Goal: Task Accomplishment & Management: Complete application form

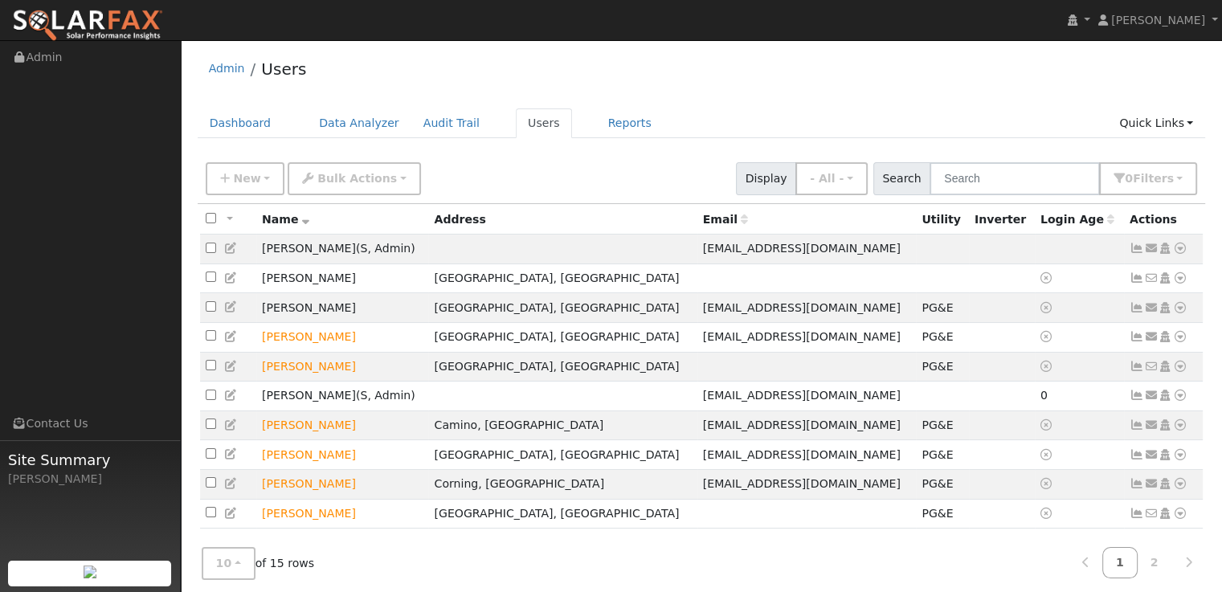
click at [233, 67] on link "Admin" at bounding box center [227, 68] width 36 height 13
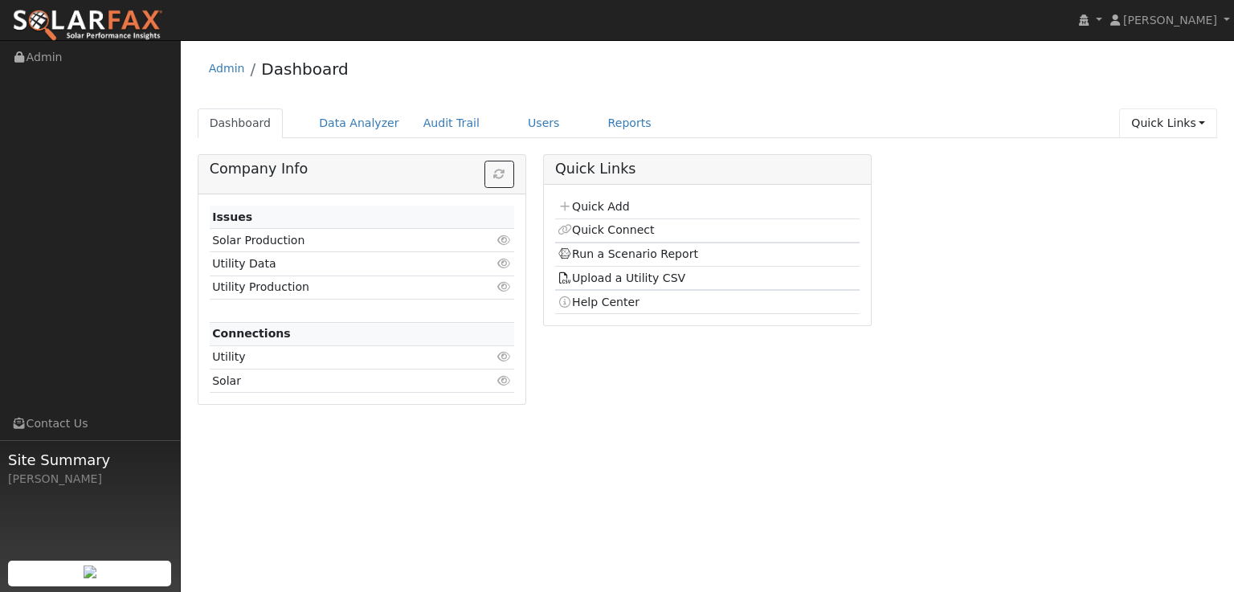
click at [1193, 126] on link "Quick Links" at bounding box center [1168, 123] width 98 height 30
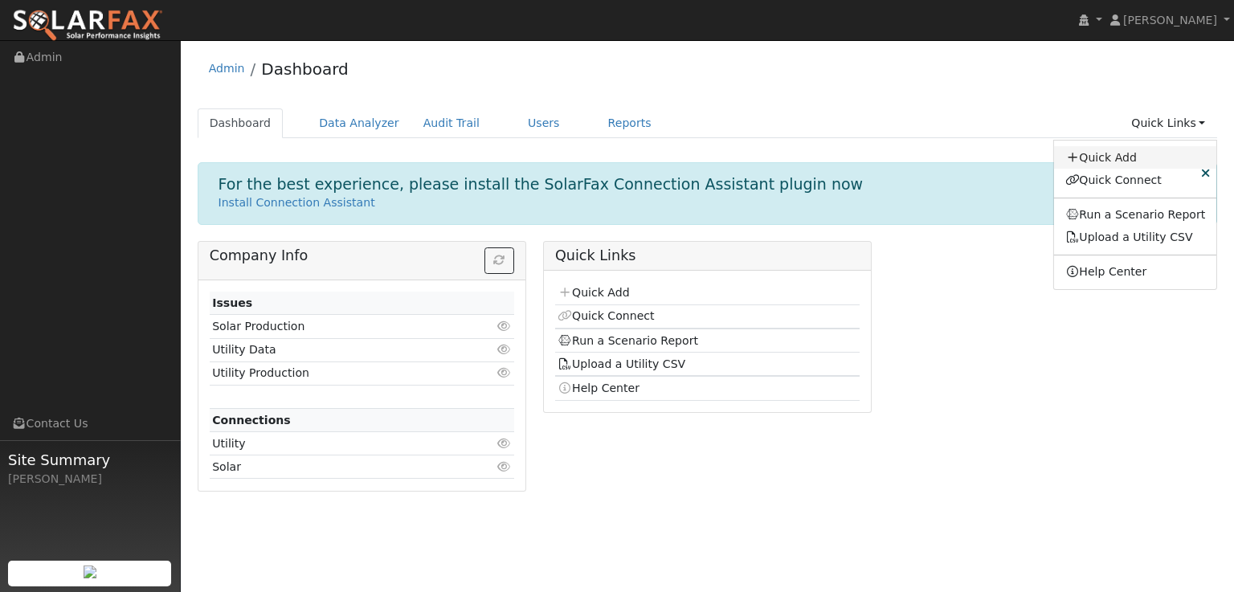
click at [1142, 156] on link "Quick Add" at bounding box center [1135, 157] width 163 height 22
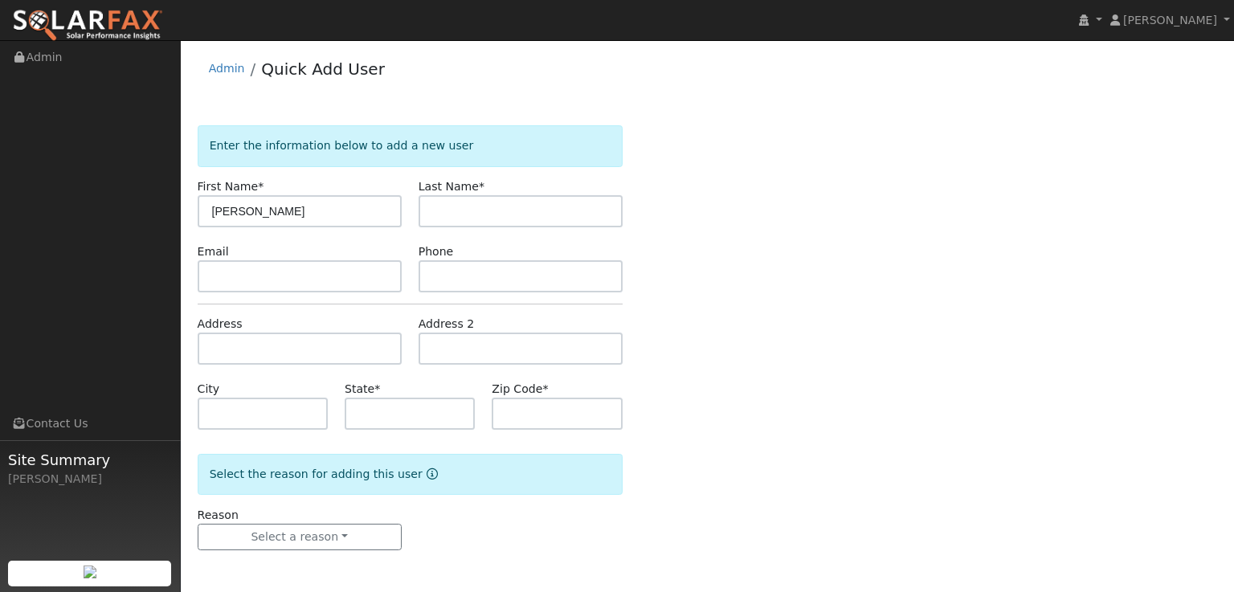
type input "Robert"
click at [521, 203] on input "text" at bounding box center [521, 211] width 204 height 32
type input "Ross"
click at [280, 334] on input "text" at bounding box center [300, 349] width 204 height 32
paste input "3294 Ridegeview Dr El Dorado Hills, Ca"
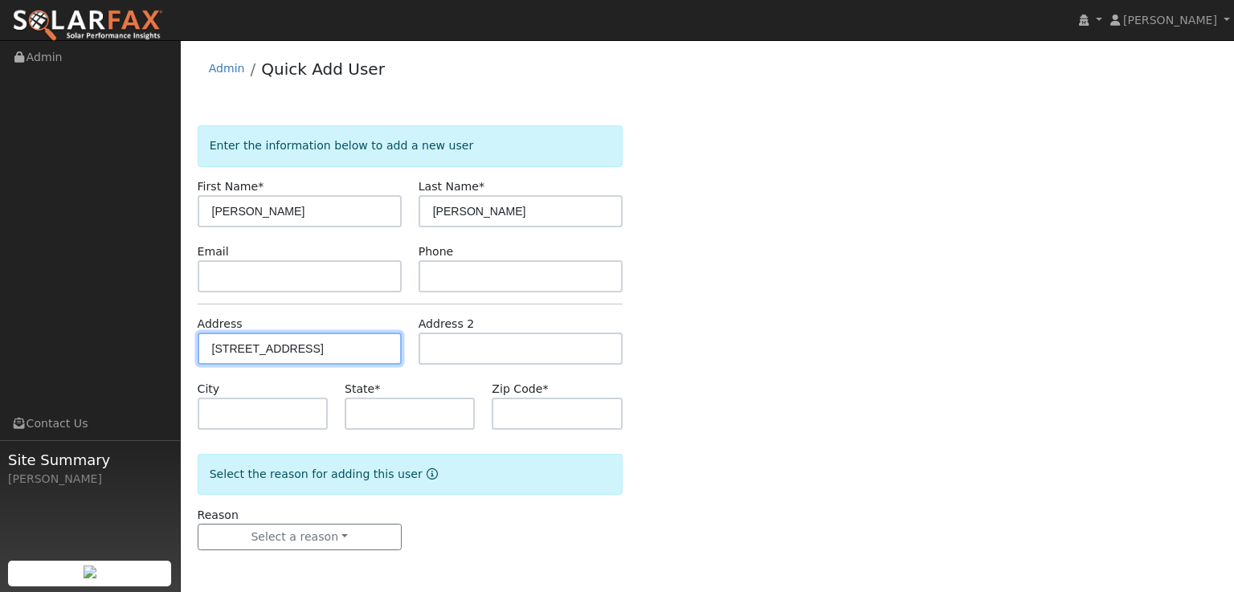
scroll to position [0, 25]
type input "3294 Ridgeview Drive"
type input "El Dorado Hills"
type input "CA"
type input "95762"
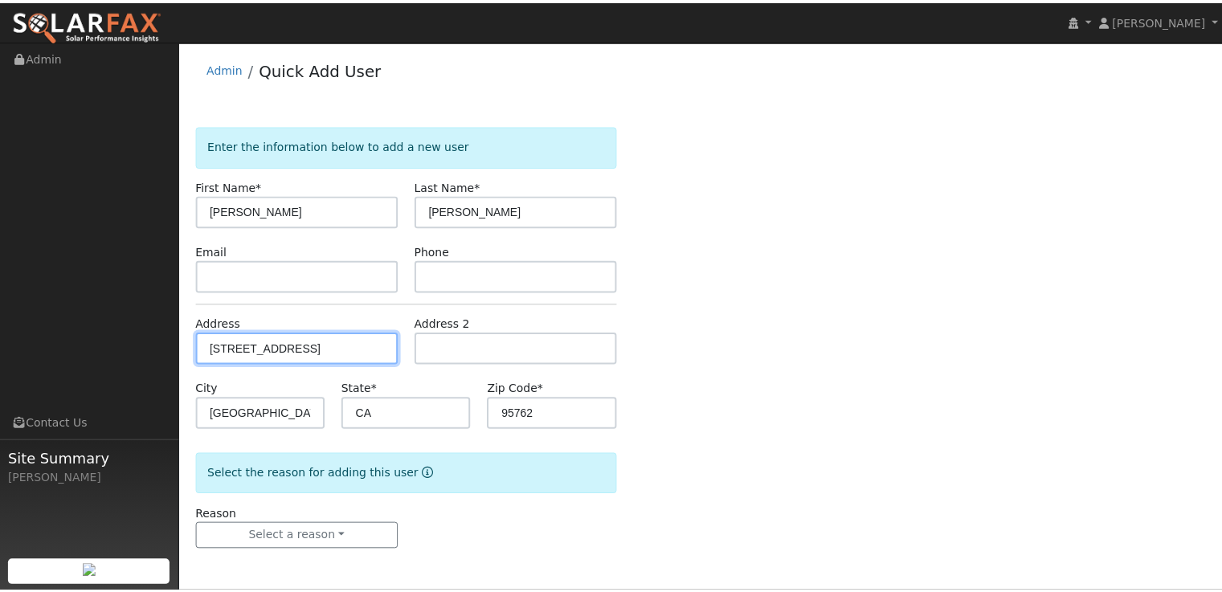
scroll to position [0, 0]
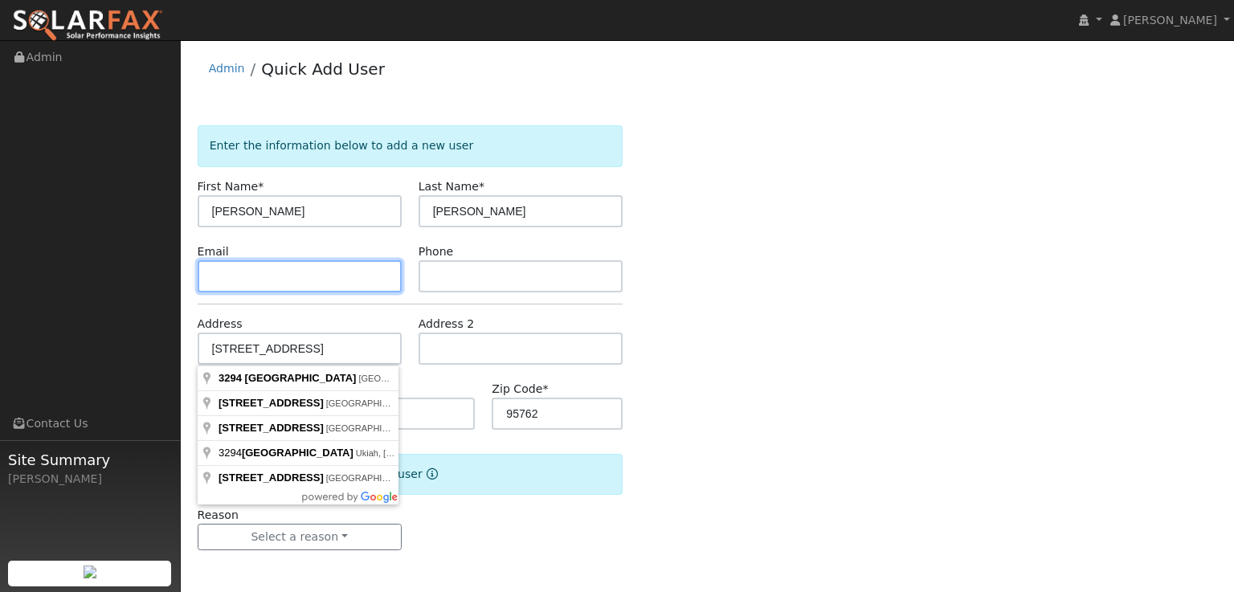
click at [294, 273] on input "text" at bounding box center [300, 276] width 204 height 32
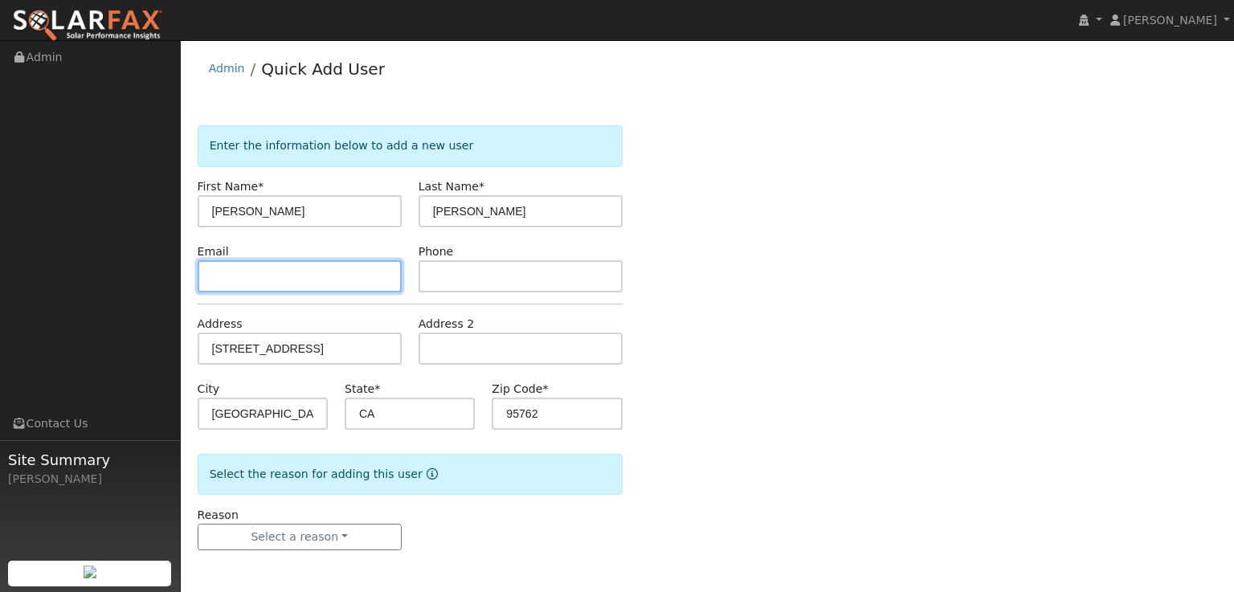
paste input "norrob@aol.com"
type input "norrob@aol.com"
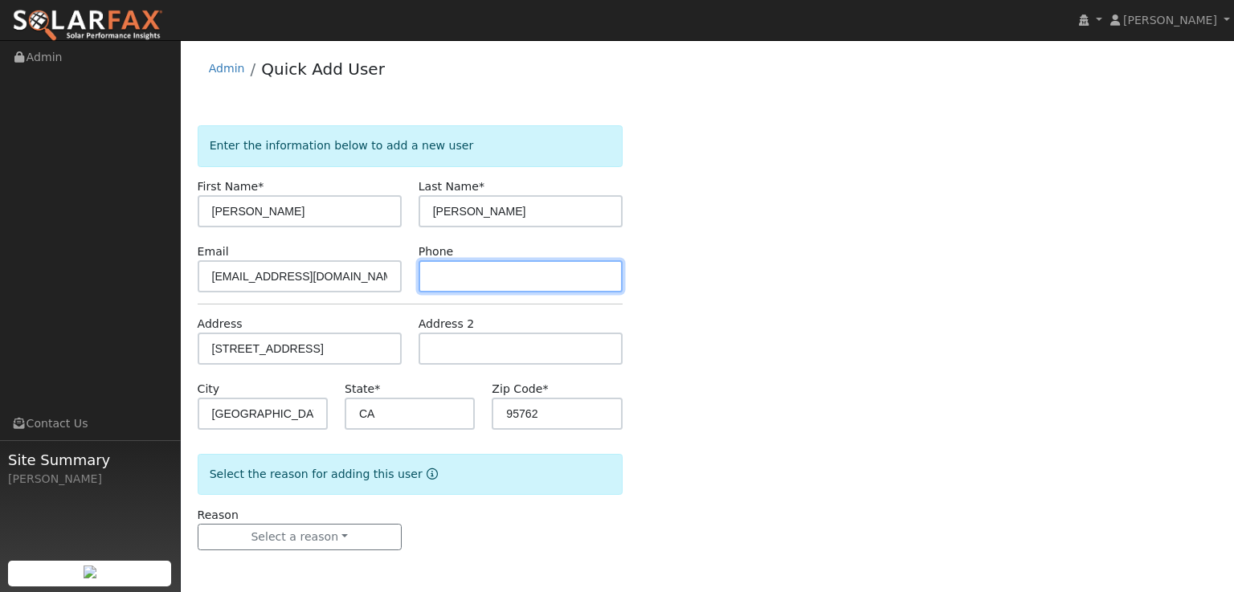
click at [465, 280] on input "text" at bounding box center [521, 276] width 204 height 32
paste input "916 936 9801"
type input "916 936 9801"
click at [895, 332] on div "Enter the information below to add a new user First Name * Robert Last Name * R…" at bounding box center [708, 353] width 1020 height 457
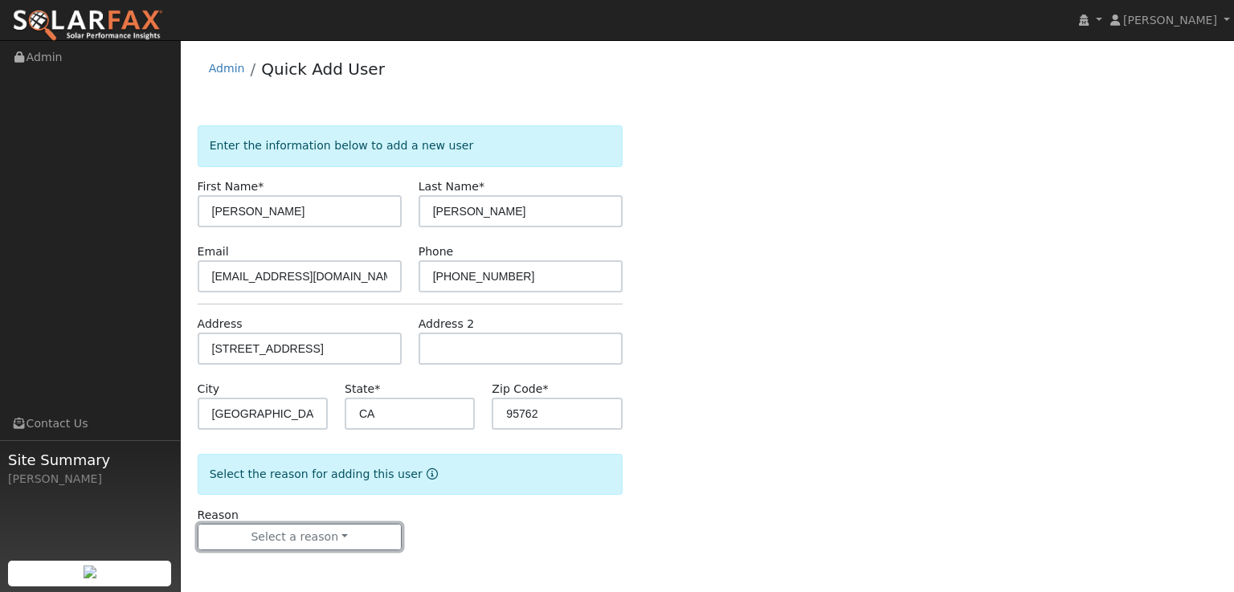
click at [347, 542] on button "Select a reason" at bounding box center [300, 537] width 204 height 27
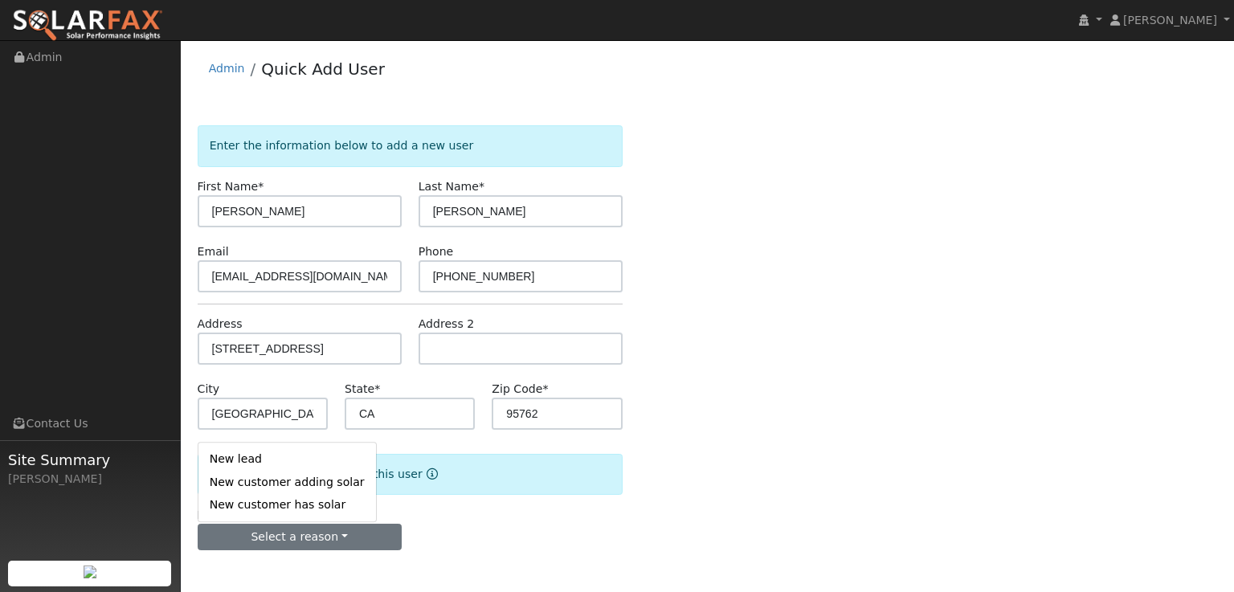
click at [259, 480] on link "New customer adding solar" at bounding box center [287, 482] width 178 height 22
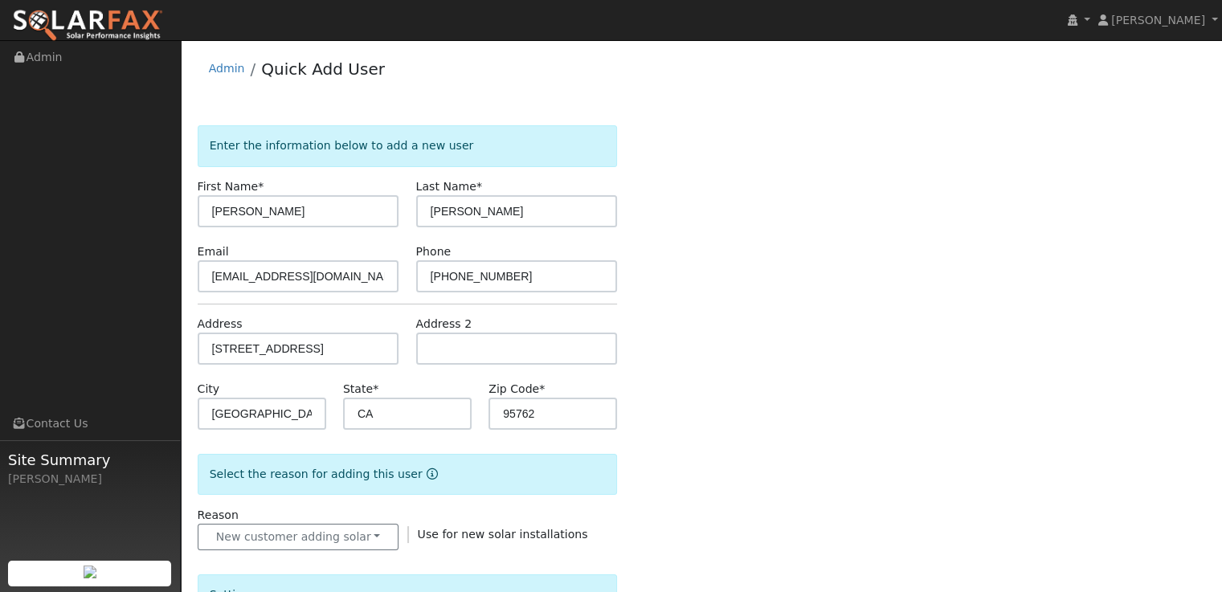
click at [816, 461] on div "Enter the information below to add a new user First Name * Robert Last Name * R…" at bounding box center [702, 577] width 1008 height 905
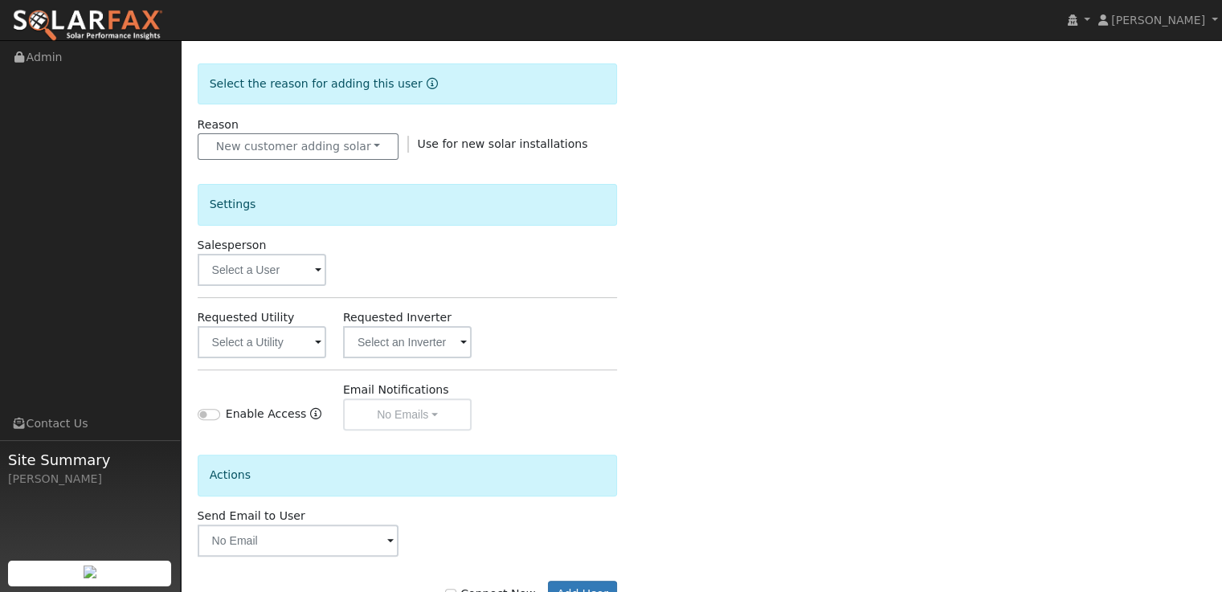
scroll to position [443, 0]
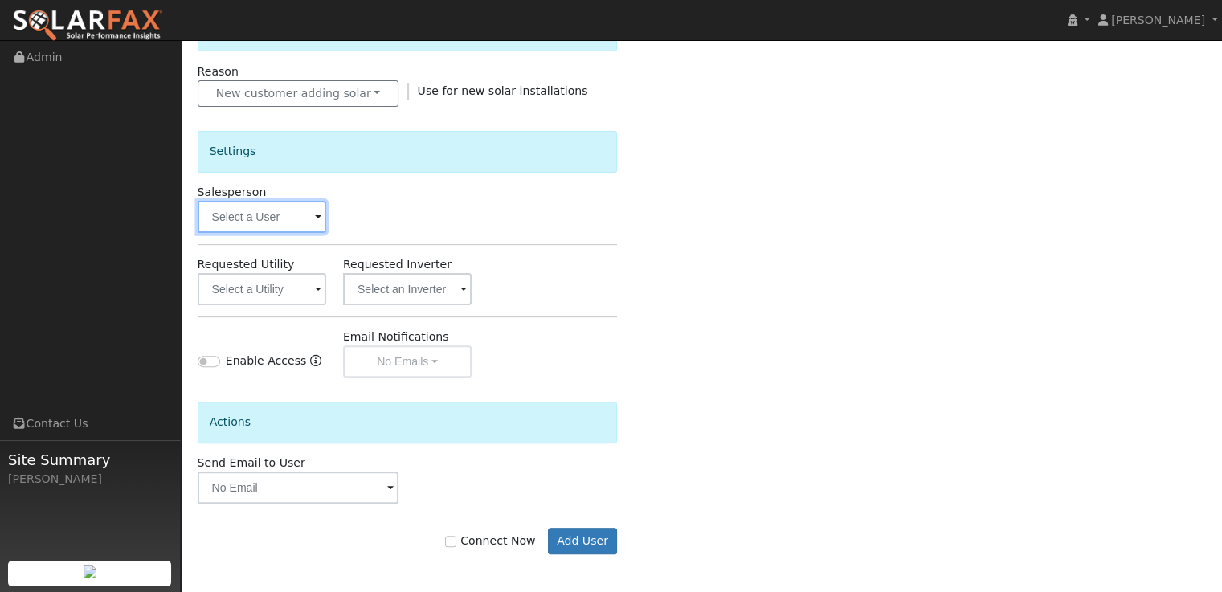
click at [312, 220] on input "text" at bounding box center [262, 217] width 129 height 32
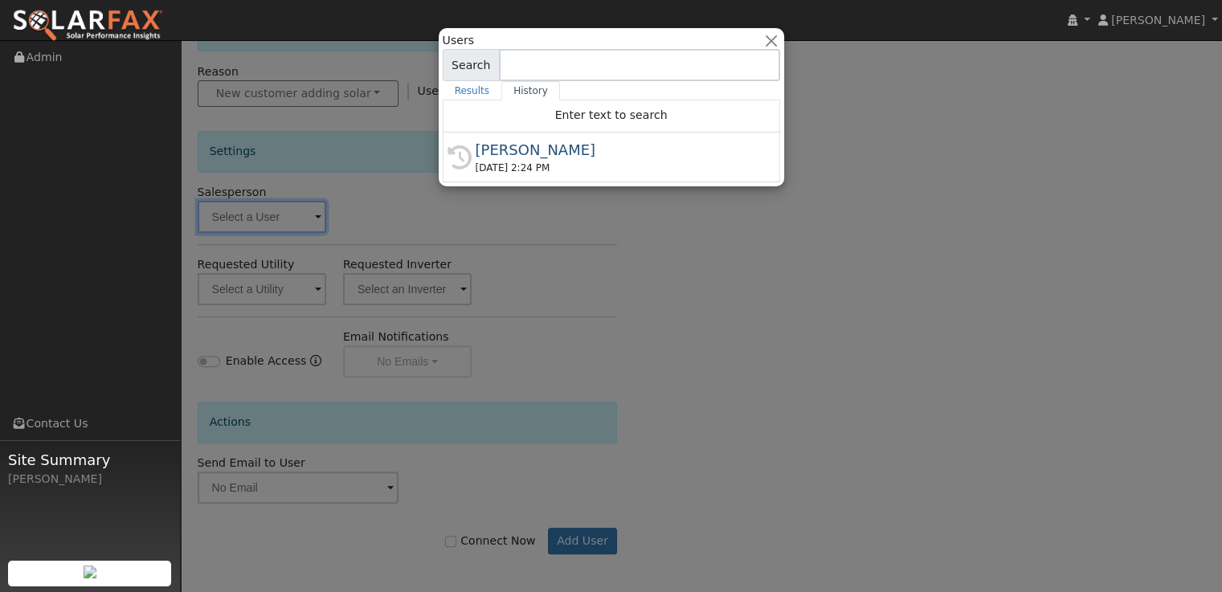
click at [264, 219] on div at bounding box center [611, 296] width 1222 height 592
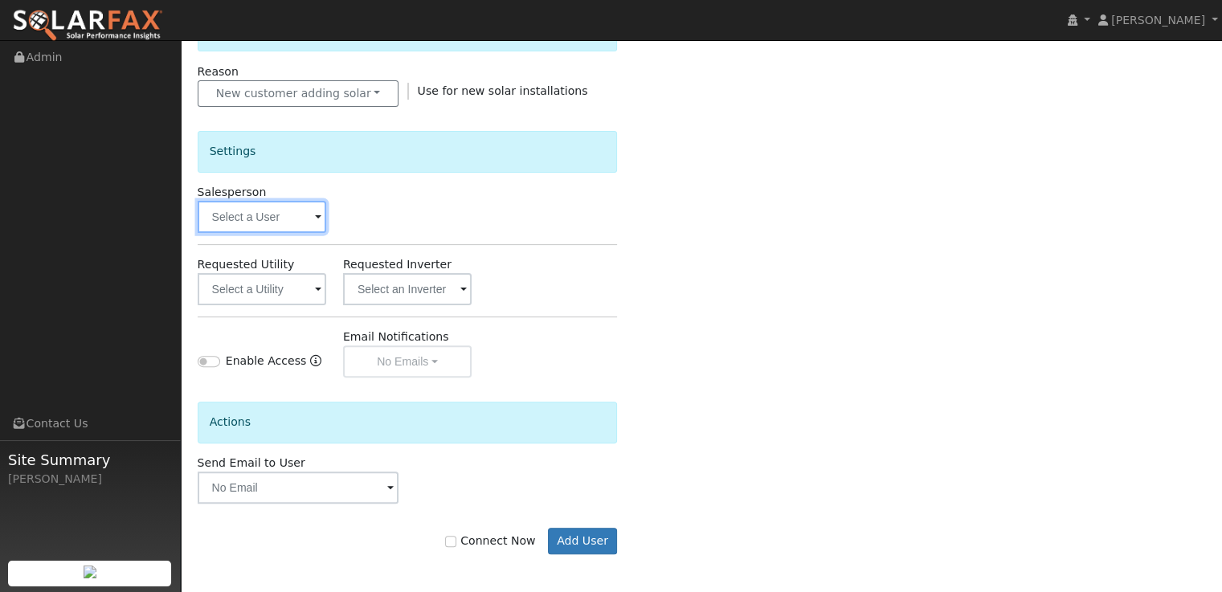
click at [274, 215] on input "text" at bounding box center [262, 217] width 129 height 32
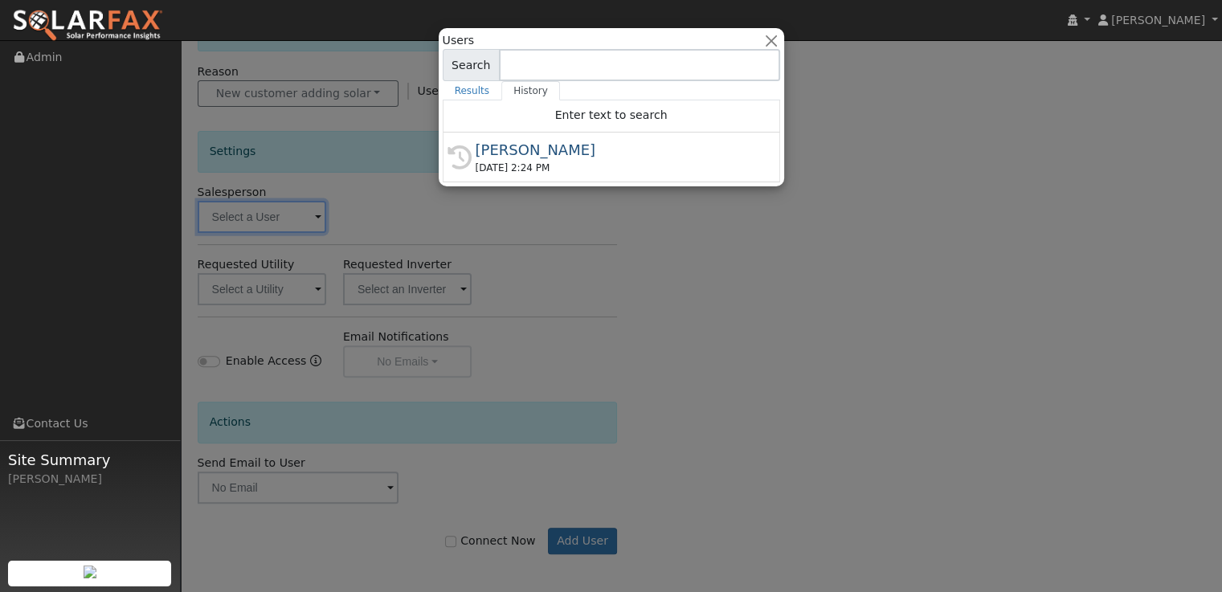
click at [555, 153] on div "[PERSON_NAME]" at bounding box center [619, 150] width 286 height 22
type input "[PERSON_NAME]"
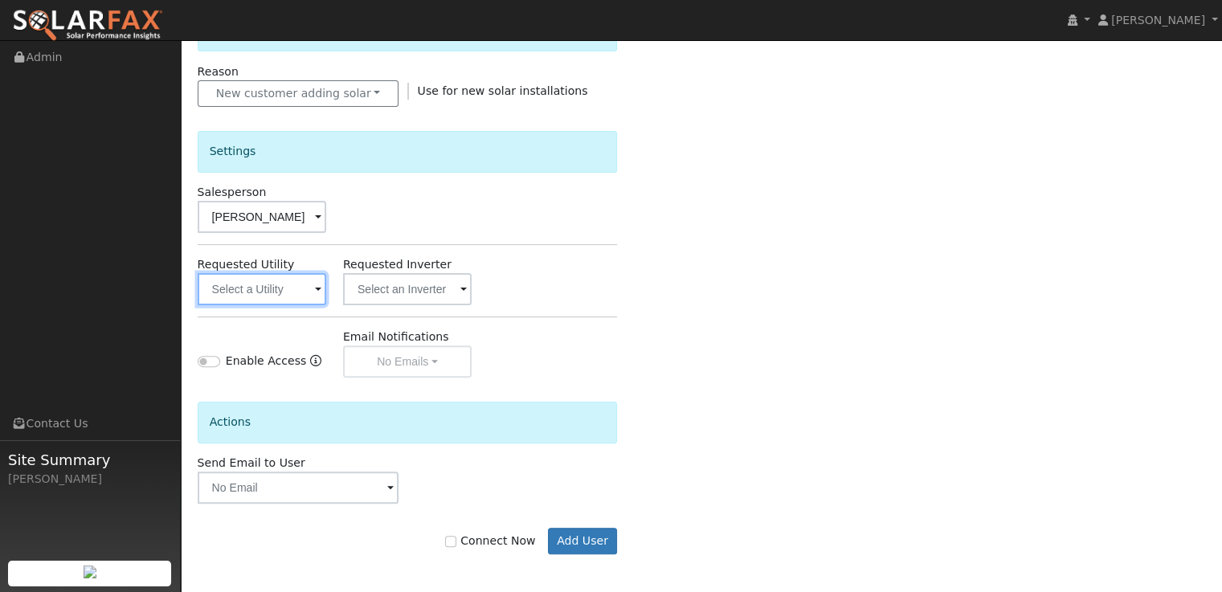
click at [300, 285] on input "text" at bounding box center [262, 289] width 129 height 32
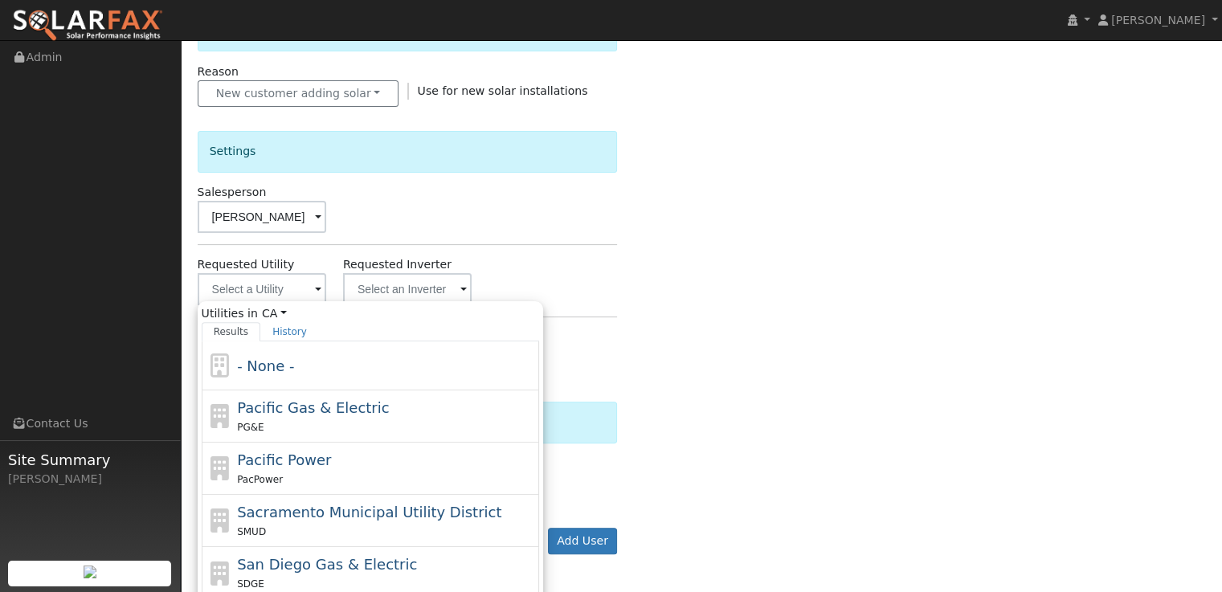
click at [298, 408] on span "Pacific Gas & Electric" at bounding box center [313, 407] width 152 height 17
type input "Pacific Gas & Electric"
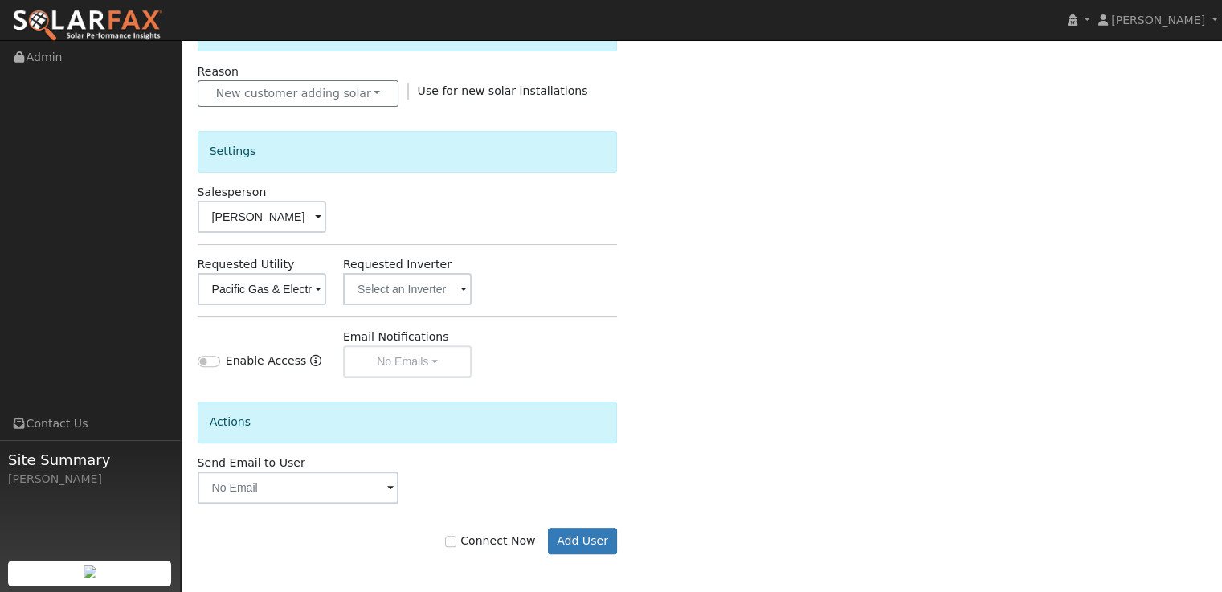
drag, startPoint x: 521, startPoint y: 266, endPoint x: 517, endPoint y: 274, distance: 9.0
click at [521, 267] on div "Requested Utility Pacific Gas & Electric Requested Inverter" at bounding box center [407, 280] width 437 height 49
click at [443, 359] on div "Email Notifications No Emails No Emails Weekly Emails Monthly Emails" at bounding box center [406, 353] width 145 height 49
click at [456, 538] on input "Connect Now" at bounding box center [450, 541] width 11 height 11
checkbox input "true"
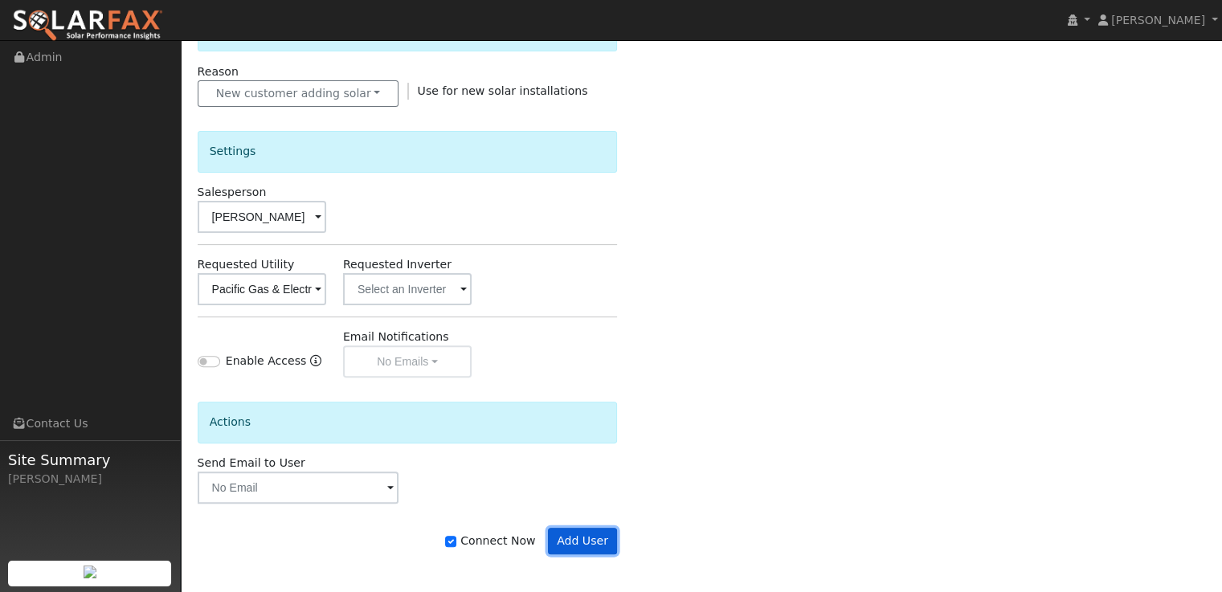
click at [583, 537] on button "Add User" at bounding box center [583, 541] width 70 height 27
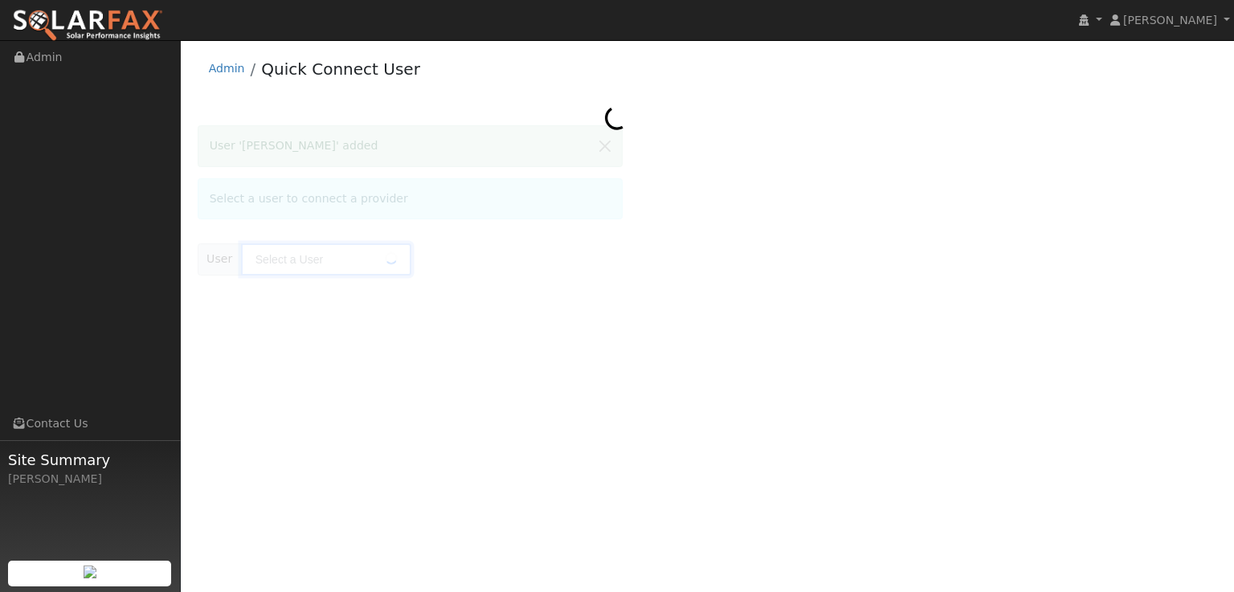
type input "[PERSON_NAME]"
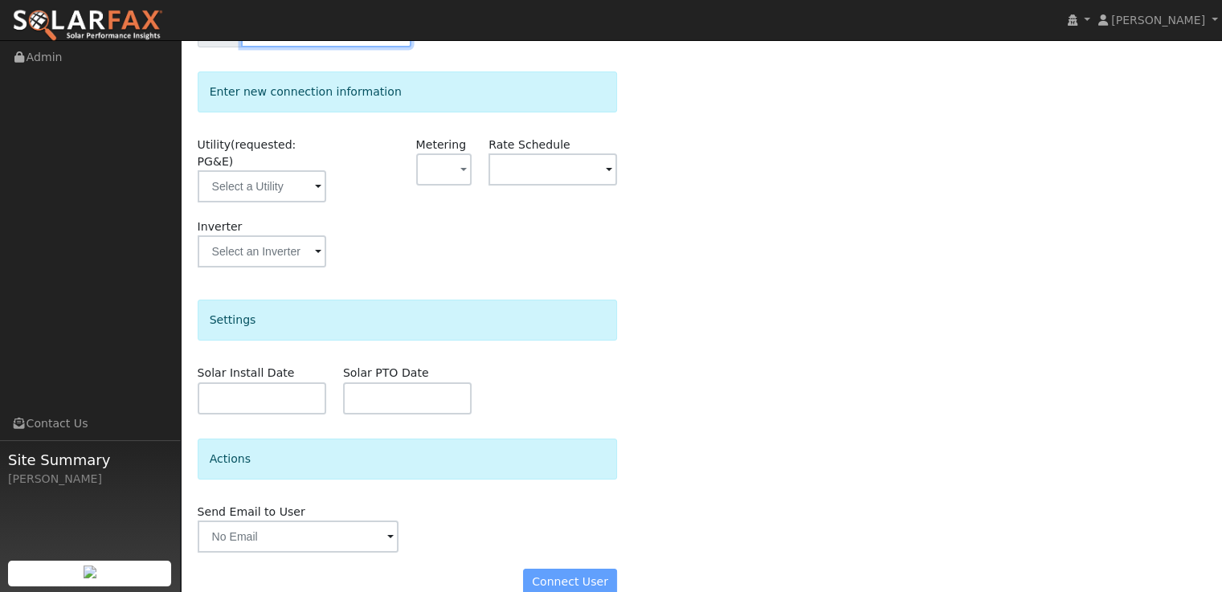
scroll to position [185, 0]
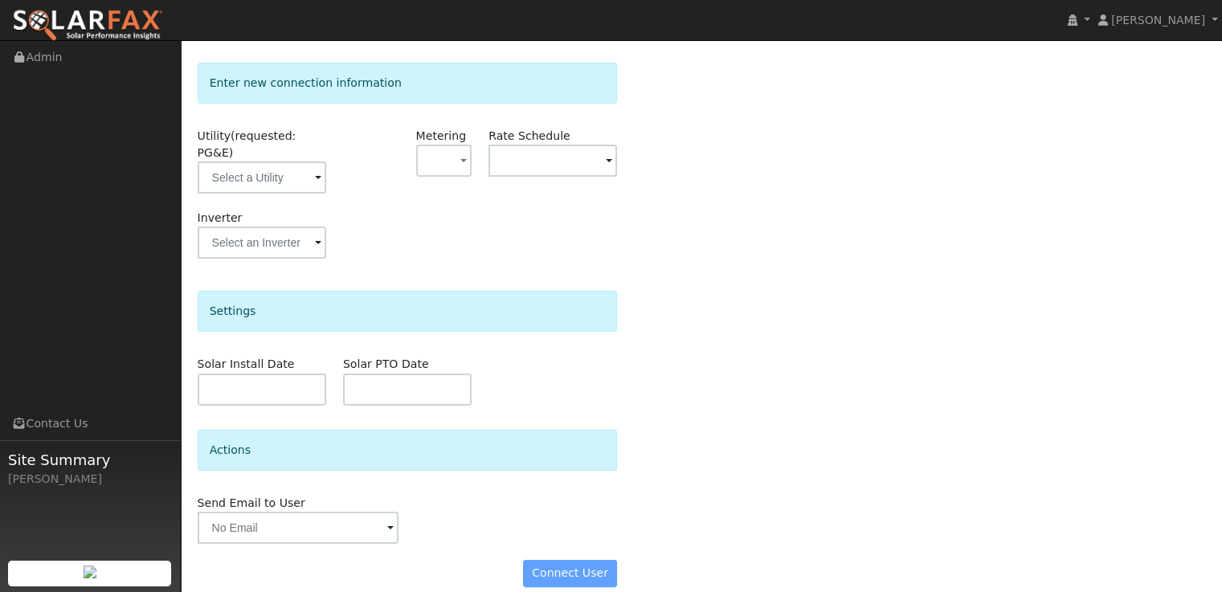
click at [588, 560] on div "Connect User" at bounding box center [407, 573] width 437 height 27
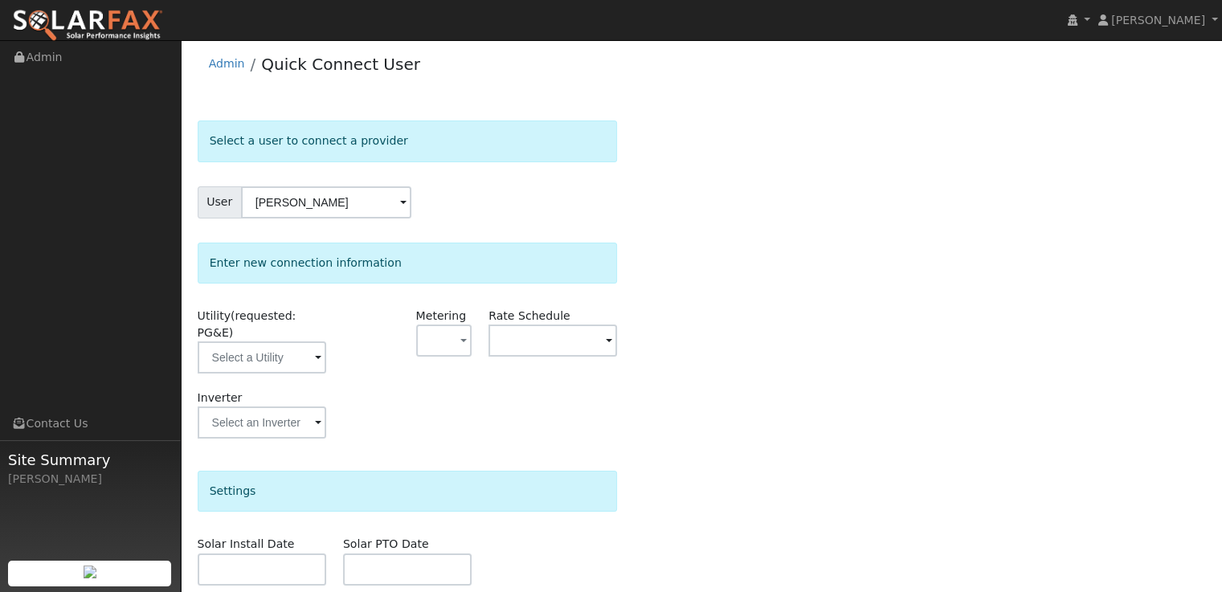
scroll to position [0, 0]
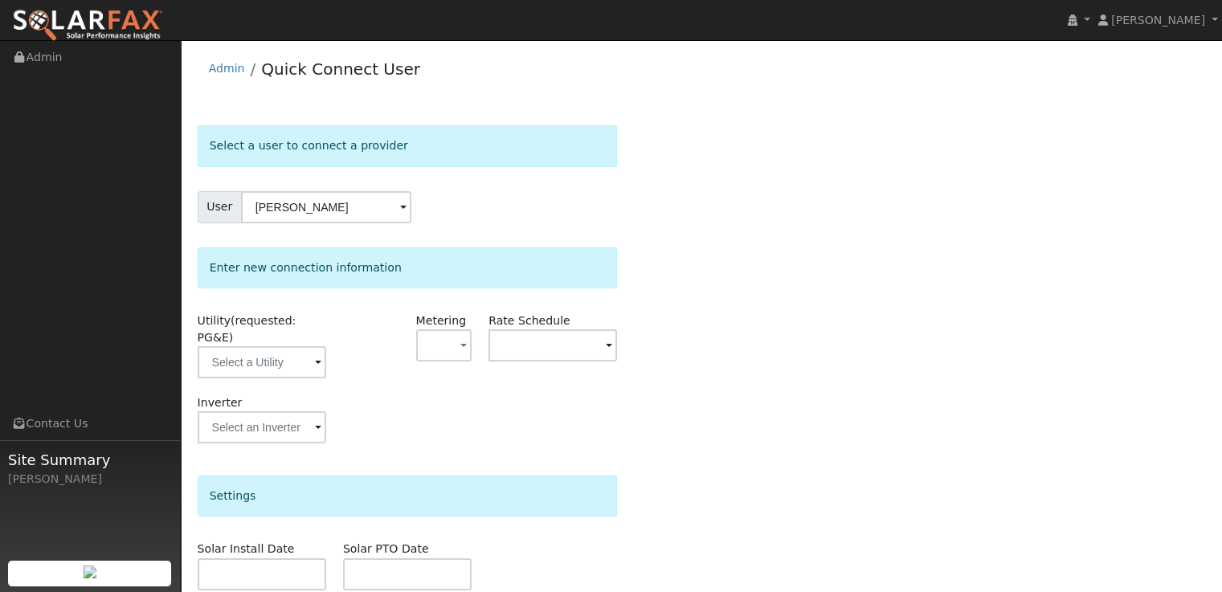
click at [315, 354] on span at bounding box center [318, 363] width 6 height 18
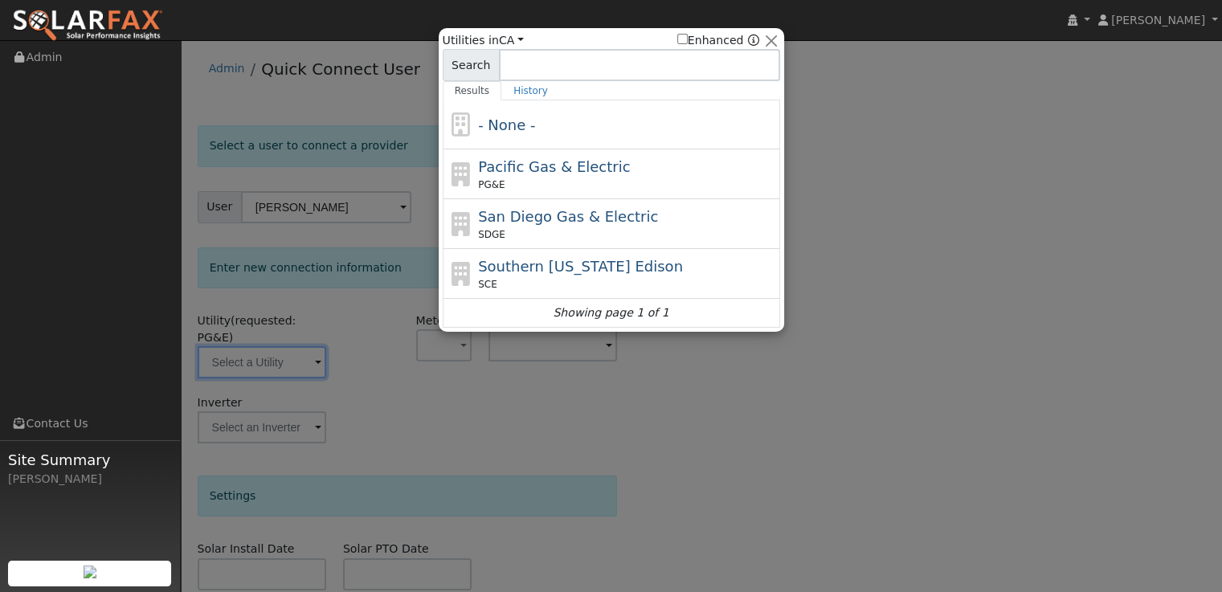
click at [502, 161] on span "Pacific Gas & Electric" at bounding box center [554, 166] width 152 height 17
type input "PG&E"
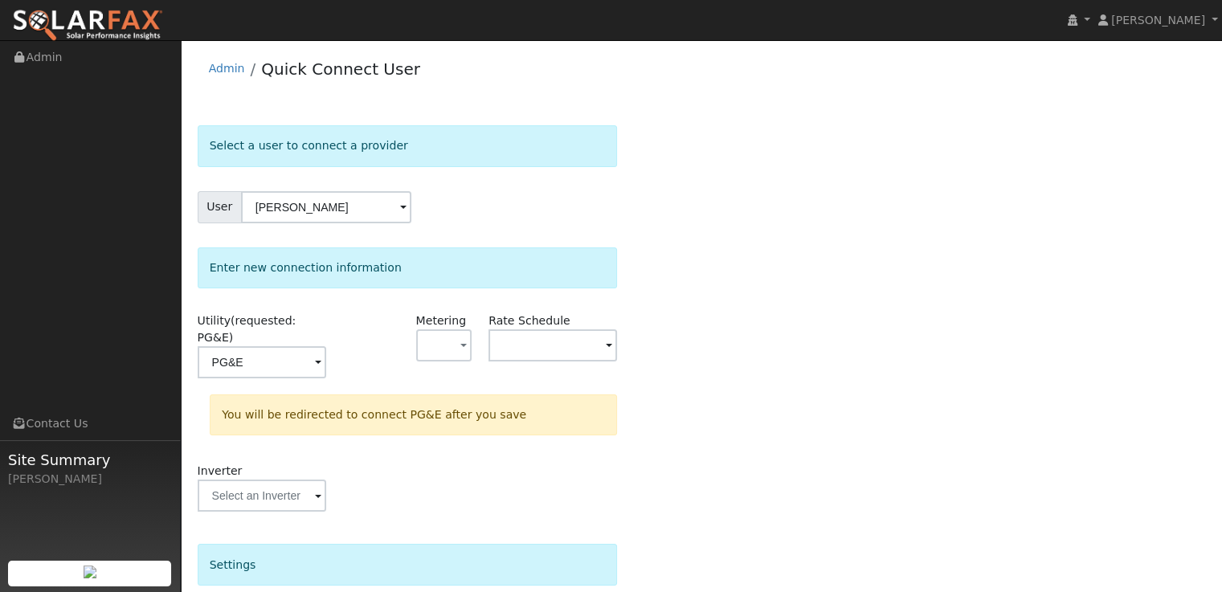
click at [533, 204] on div "User [PERSON_NAME]" at bounding box center [408, 207] width 420 height 32
click at [464, 346] on span "button" at bounding box center [463, 346] width 6 height 17
drag, startPoint x: 457, startPoint y: 405, endPoint x: 463, endPoint y: 391, distance: 14.8
click at [457, 405] on link "NEM" at bounding box center [473, 402] width 112 height 22
click at [326, 346] on input "text" at bounding box center [262, 362] width 129 height 32
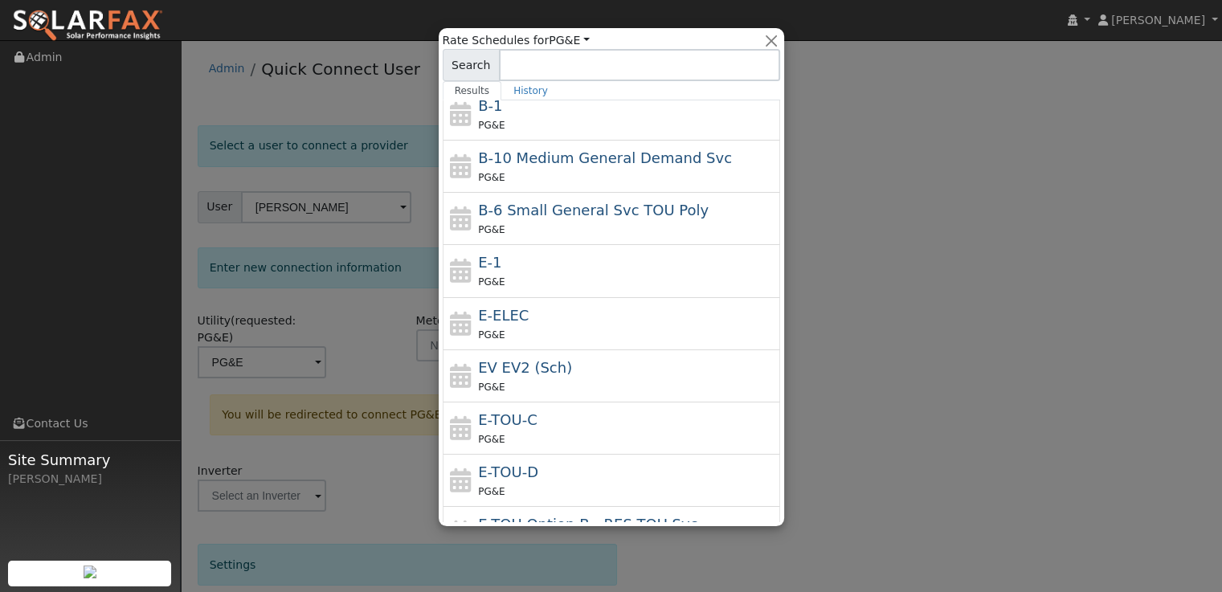
scroll to position [80, 0]
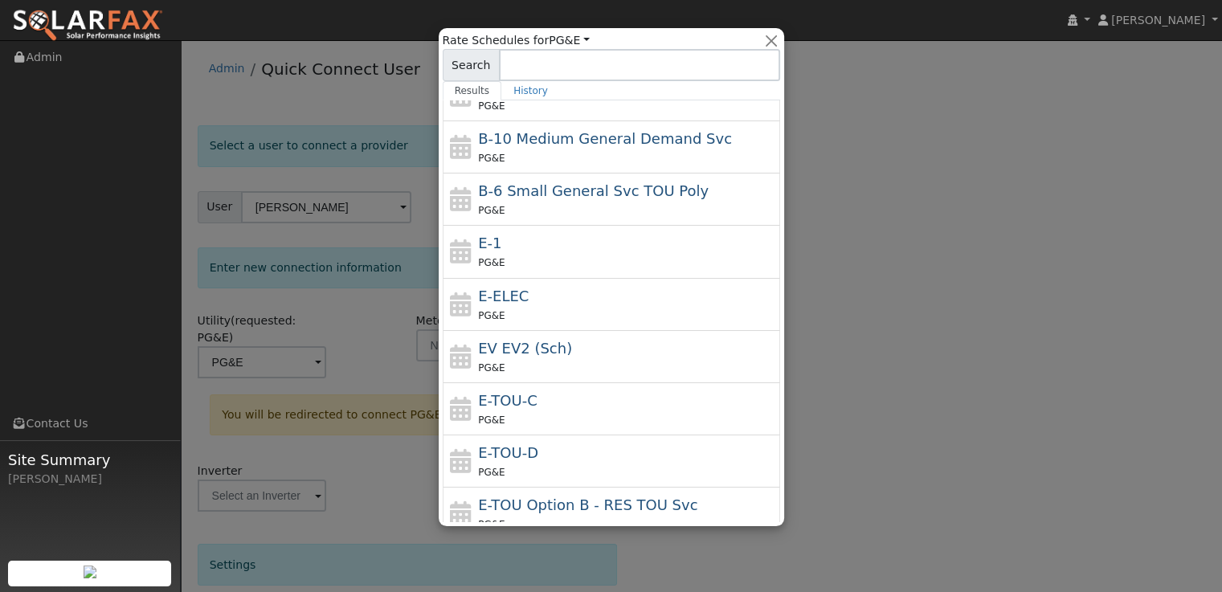
click at [536, 450] on div "E-TOU-D PG&E" at bounding box center [627, 461] width 298 height 39
type input "E-TOU-D"
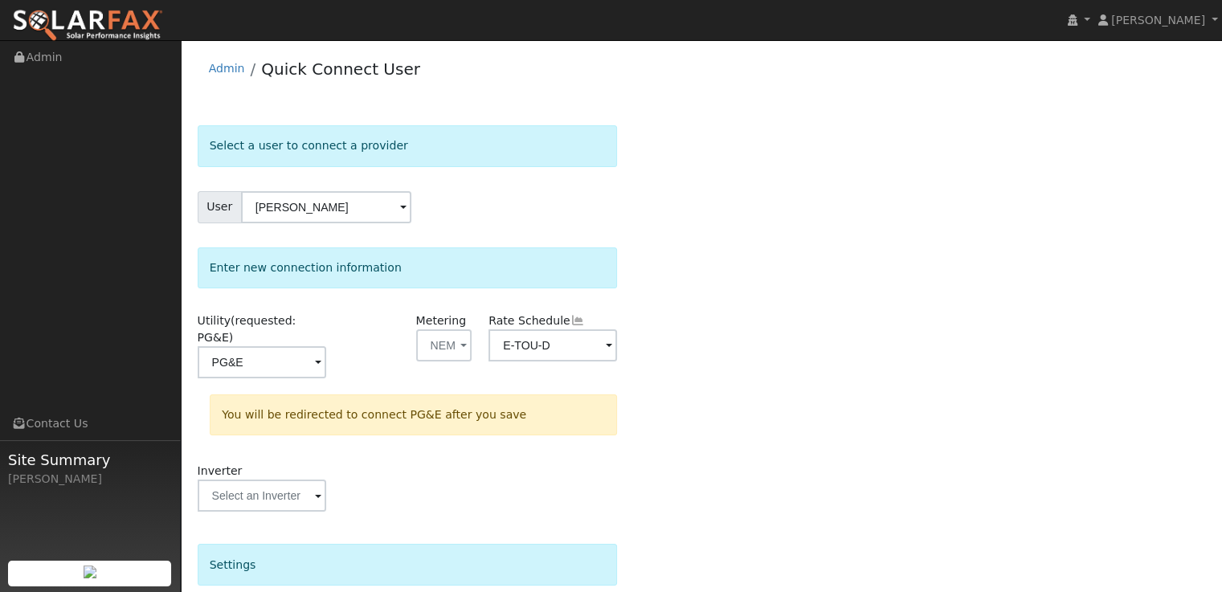
click at [727, 321] on div "Select a user to connect a provider User [PERSON_NAME] Account Default Account …" at bounding box center [702, 490] width 1008 height 731
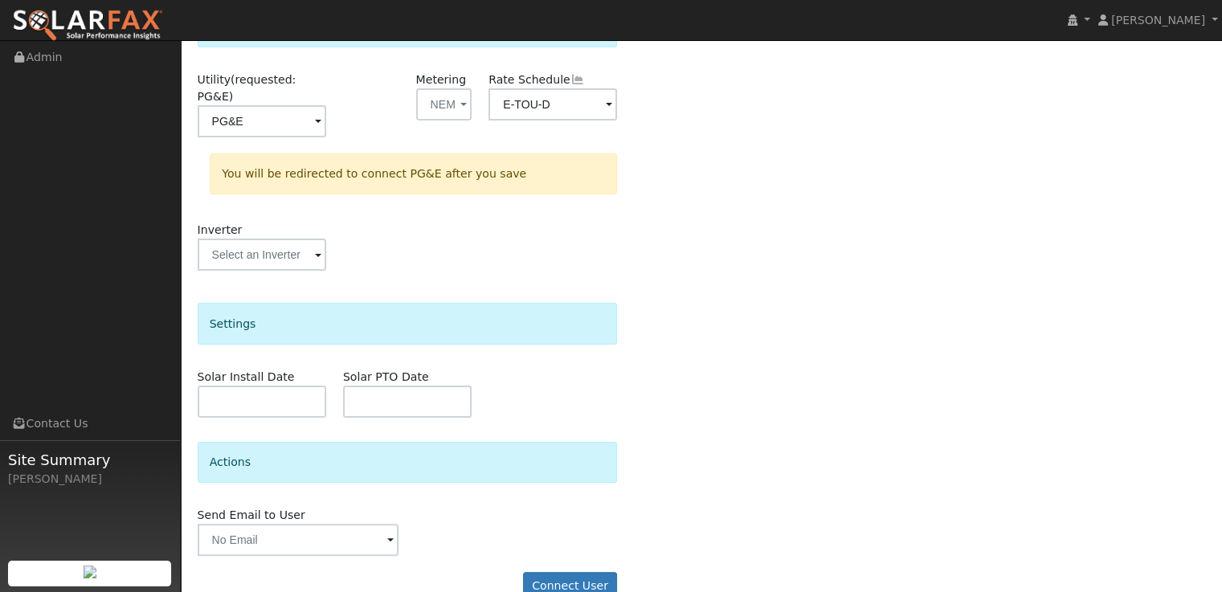
scroll to position [253, 0]
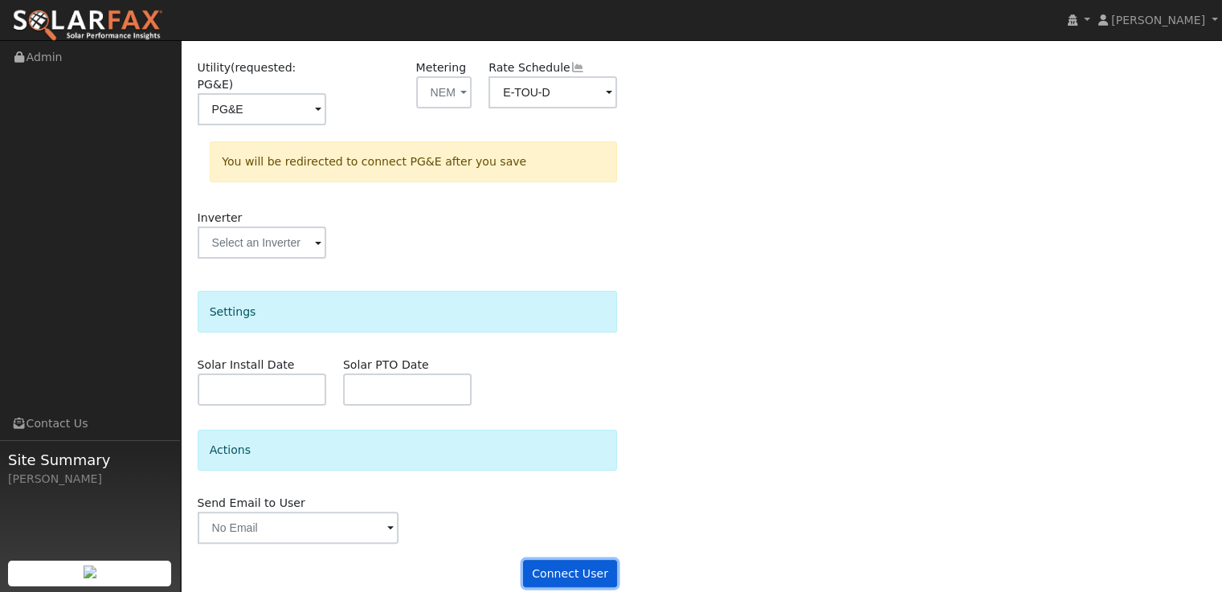
click at [556, 560] on button "Connect User" at bounding box center [570, 573] width 95 height 27
